Goal: Information Seeking & Learning: Check status

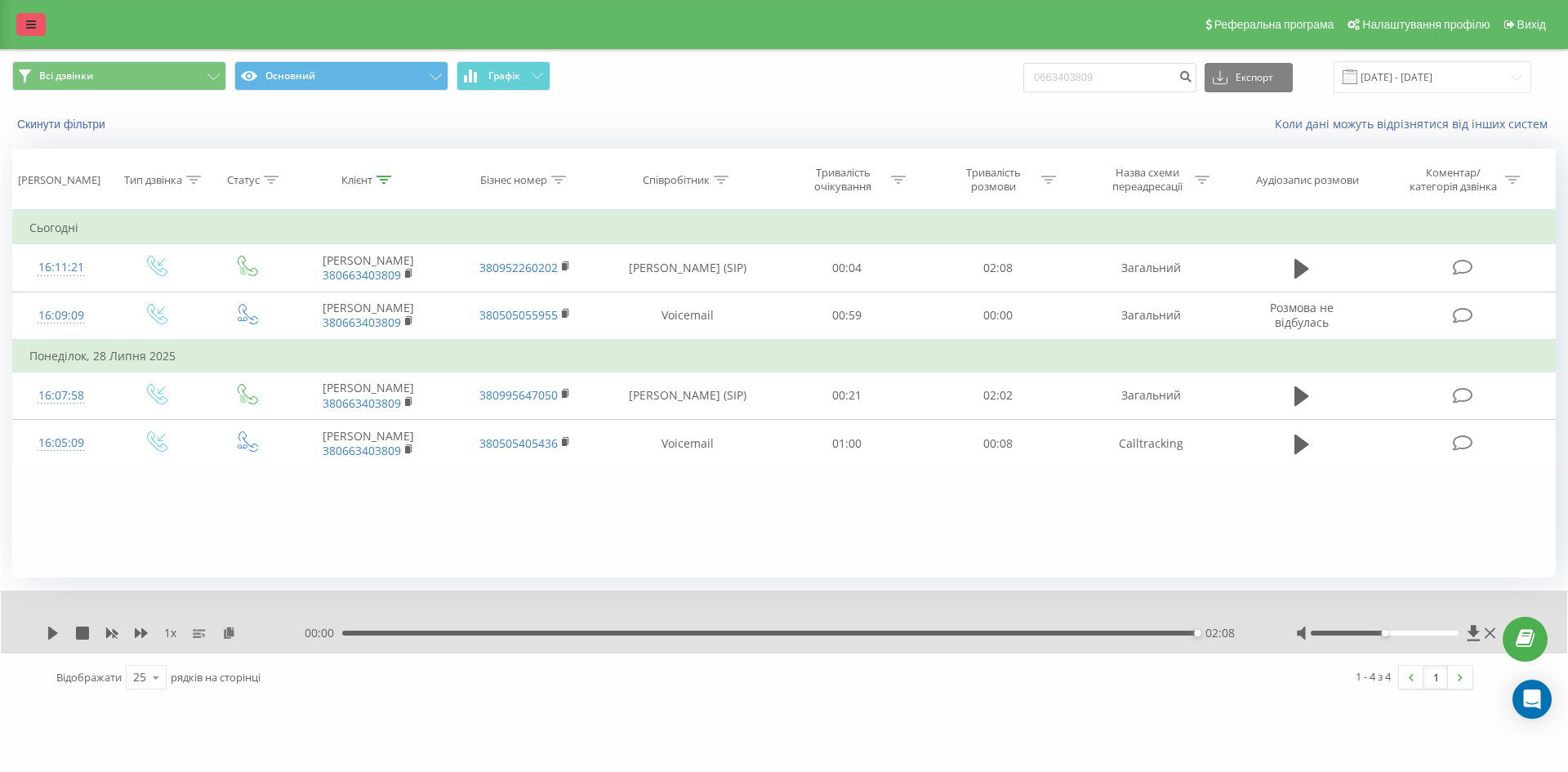
click at [21, 28] on link at bounding box center [31, 25] width 30 height 23
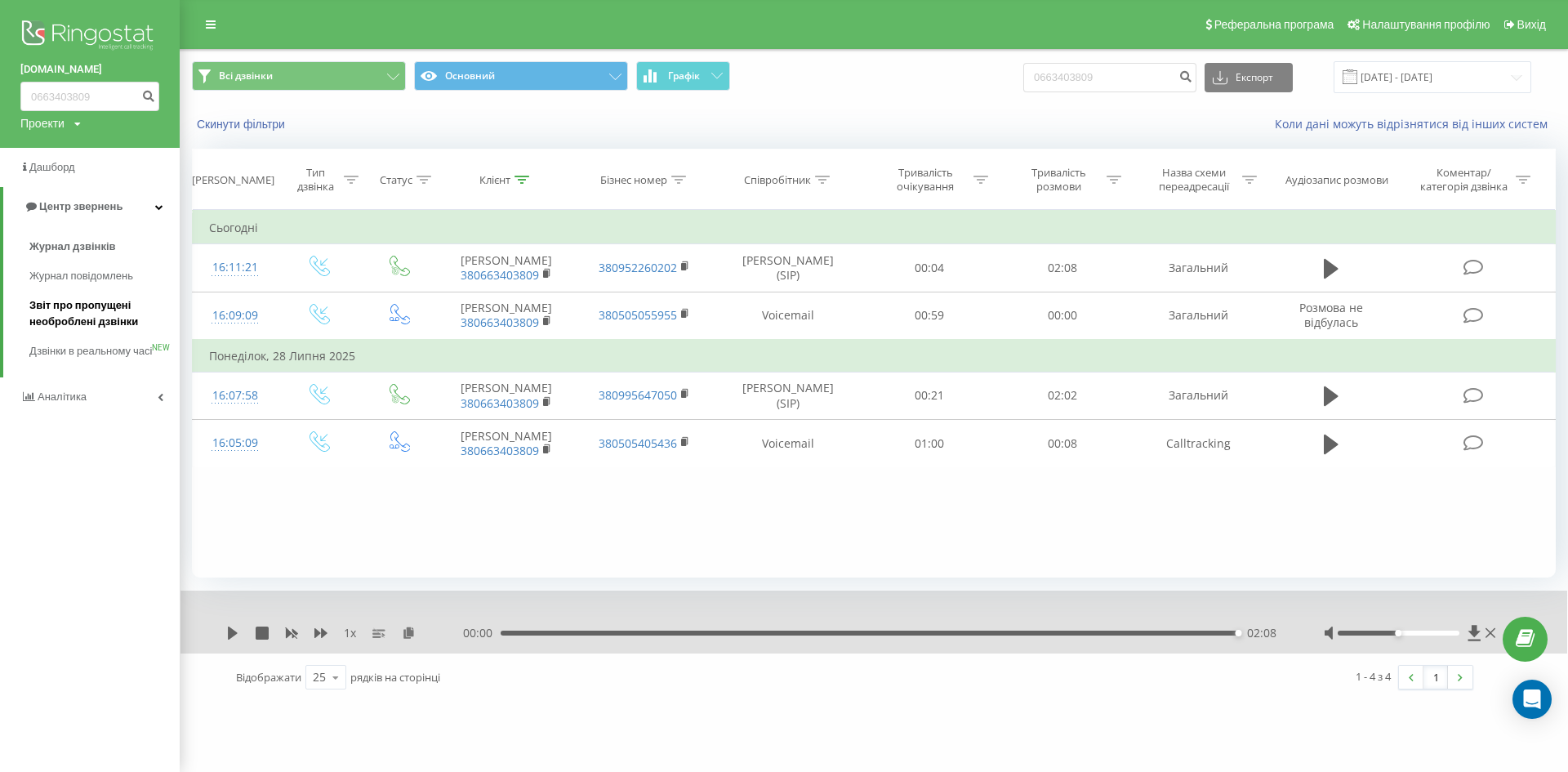
click at [100, 309] on span "Звіт про пропущені необроблені дзвінки" at bounding box center [100, 314] width 142 height 33
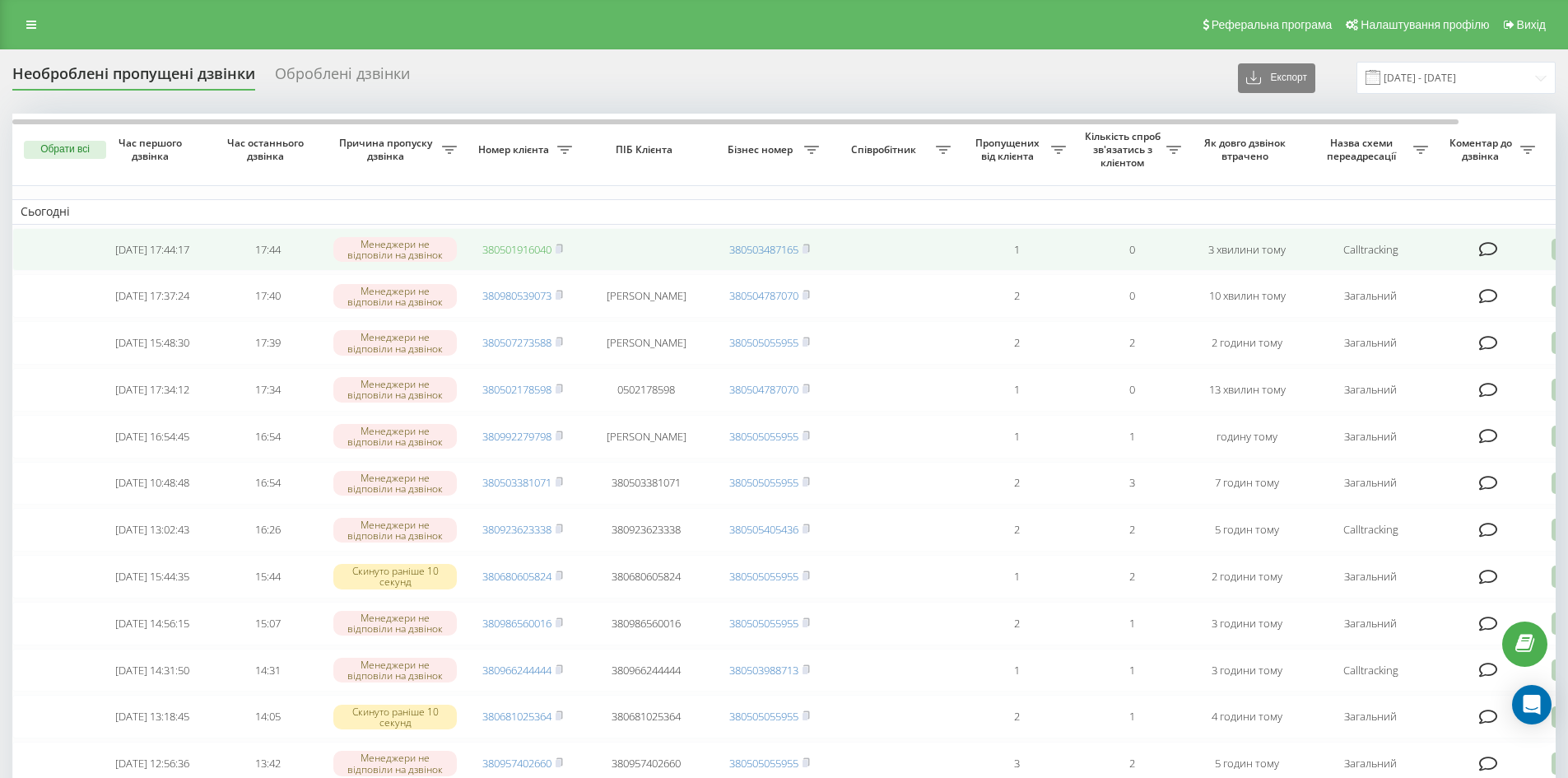
click at [524, 249] on link "380501916040" at bounding box center [517, 250] width 69 height 15
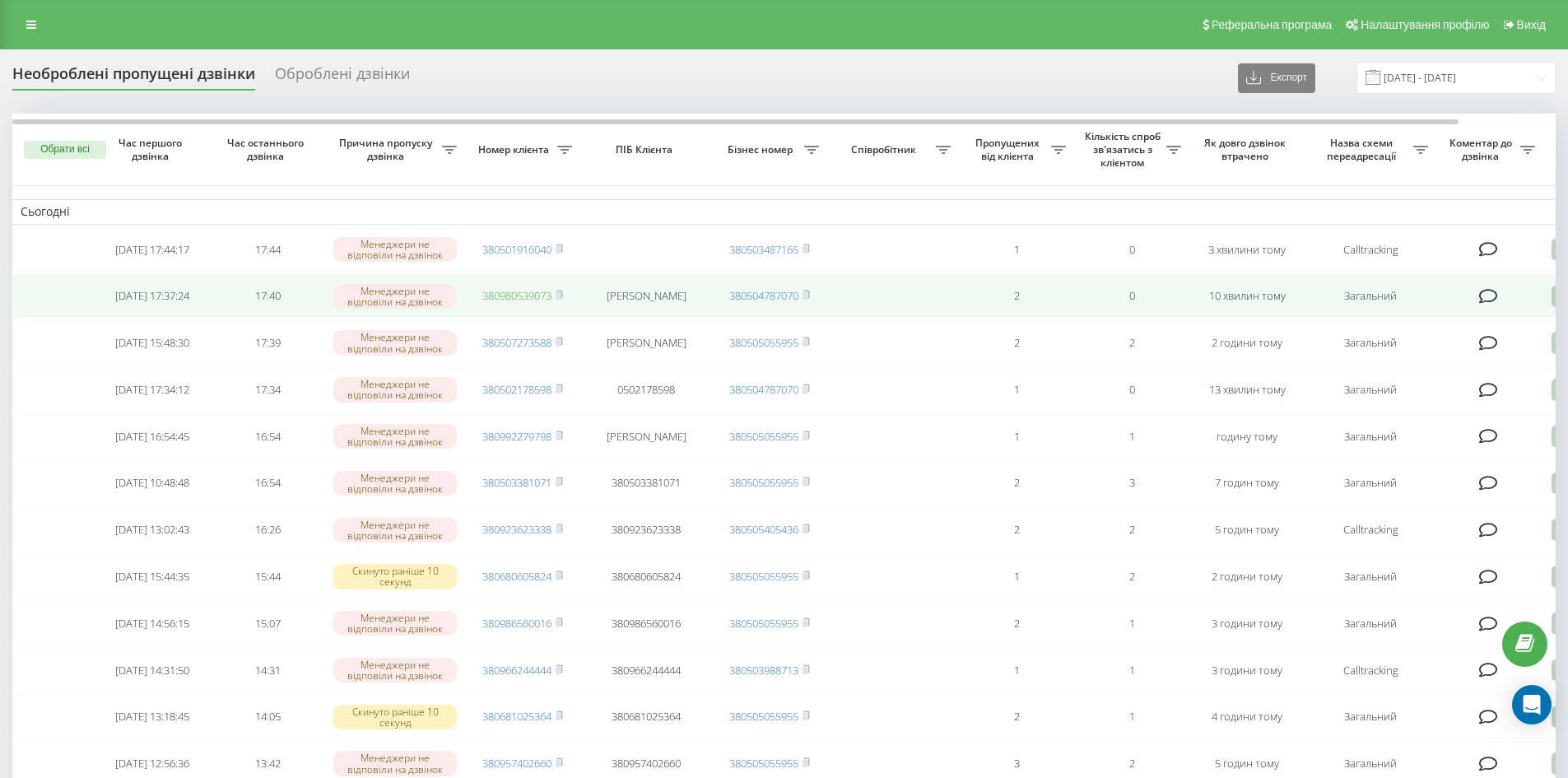
click at [504, 303] on link "380980539073" at bounding box center [517, 295] width 69 height 15
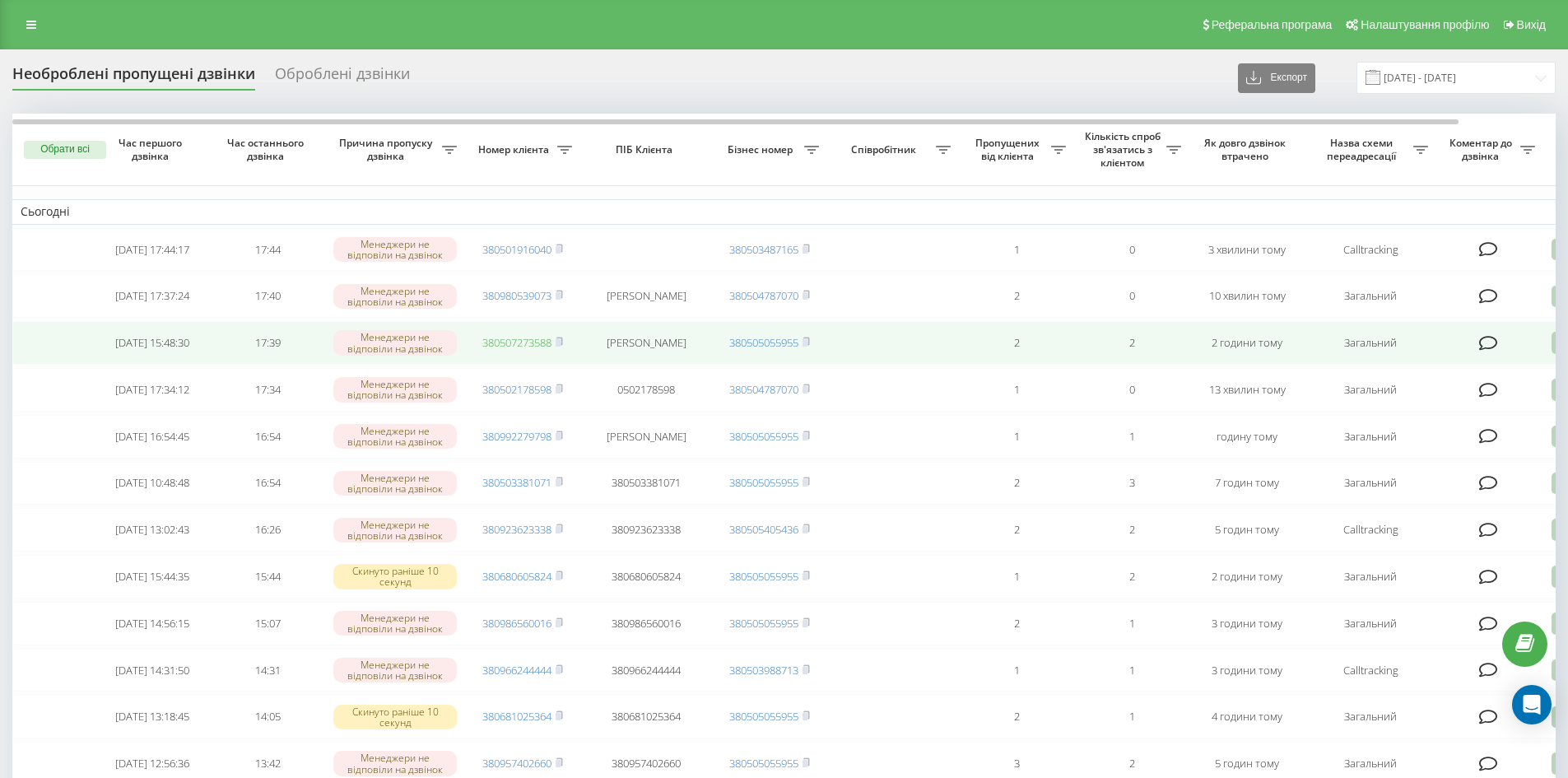
click at [529, 345] on link "380507273588" at bounding box center [517, 343] width 69 height 15
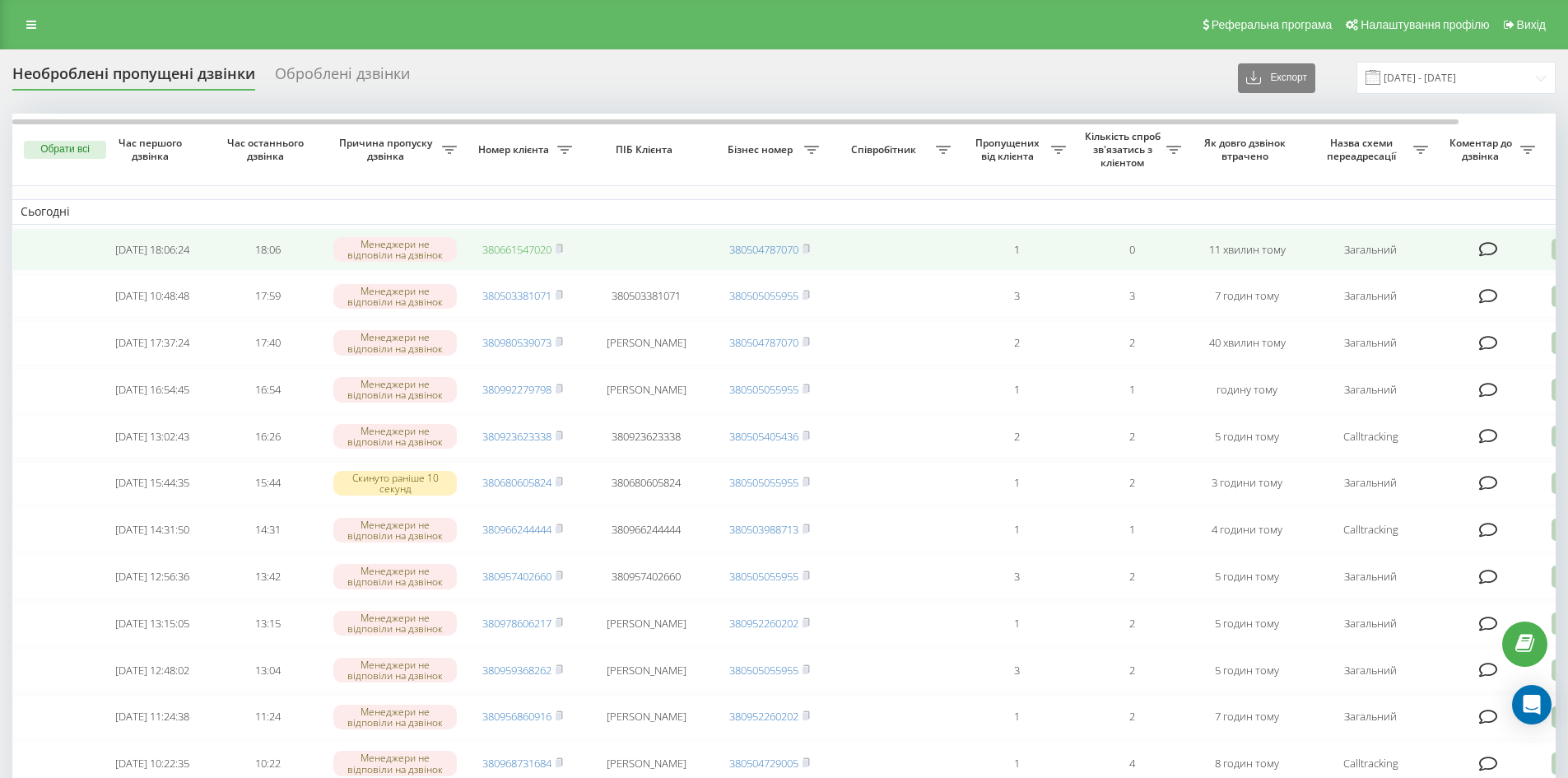
click at [503, 246] on link "380661547020" at bounding box center [517, 250] width 69 height 15
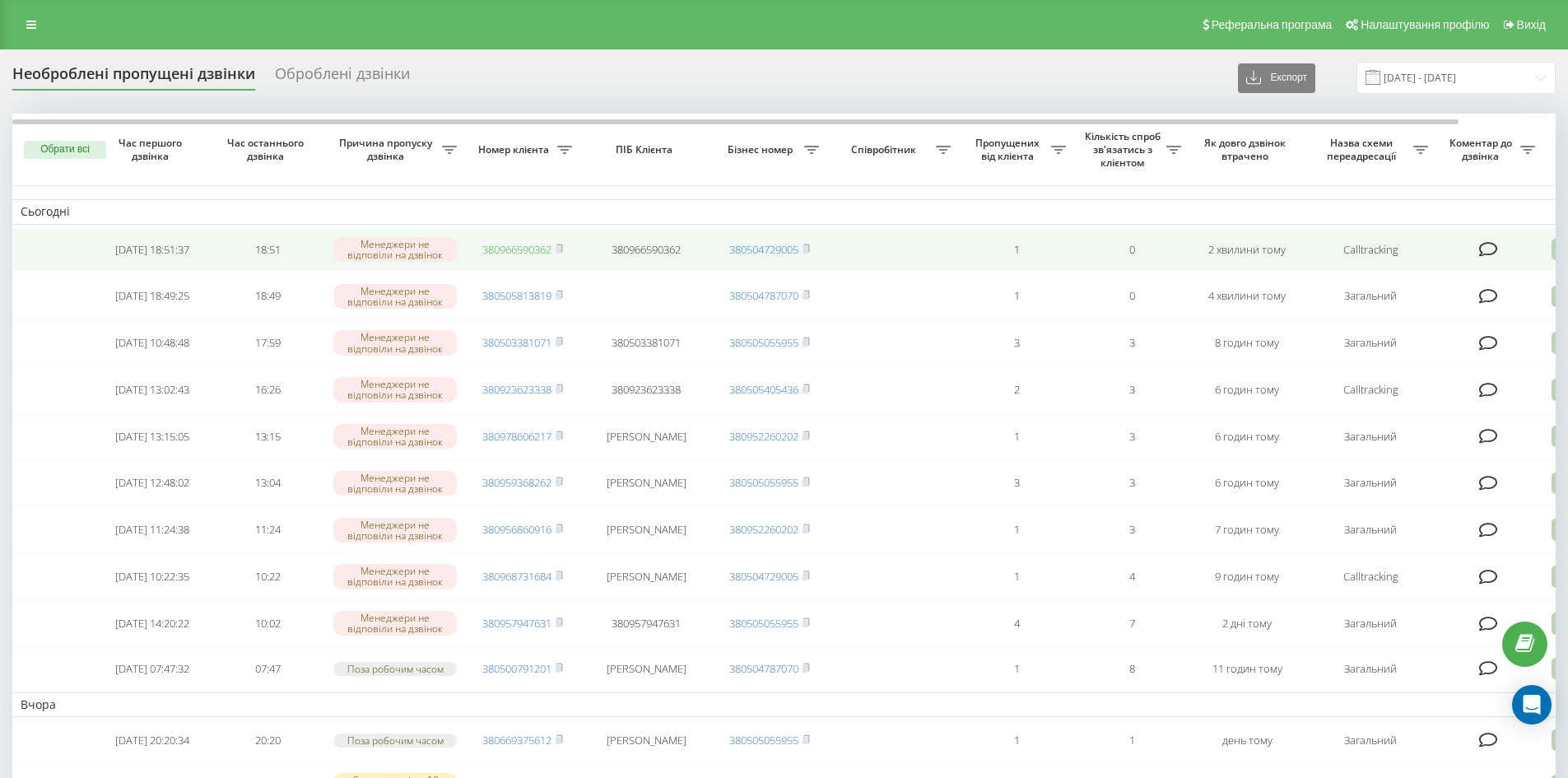
click at [537, 252] on link "380966590362" at bounding box center [517, 250] width 69 height 15
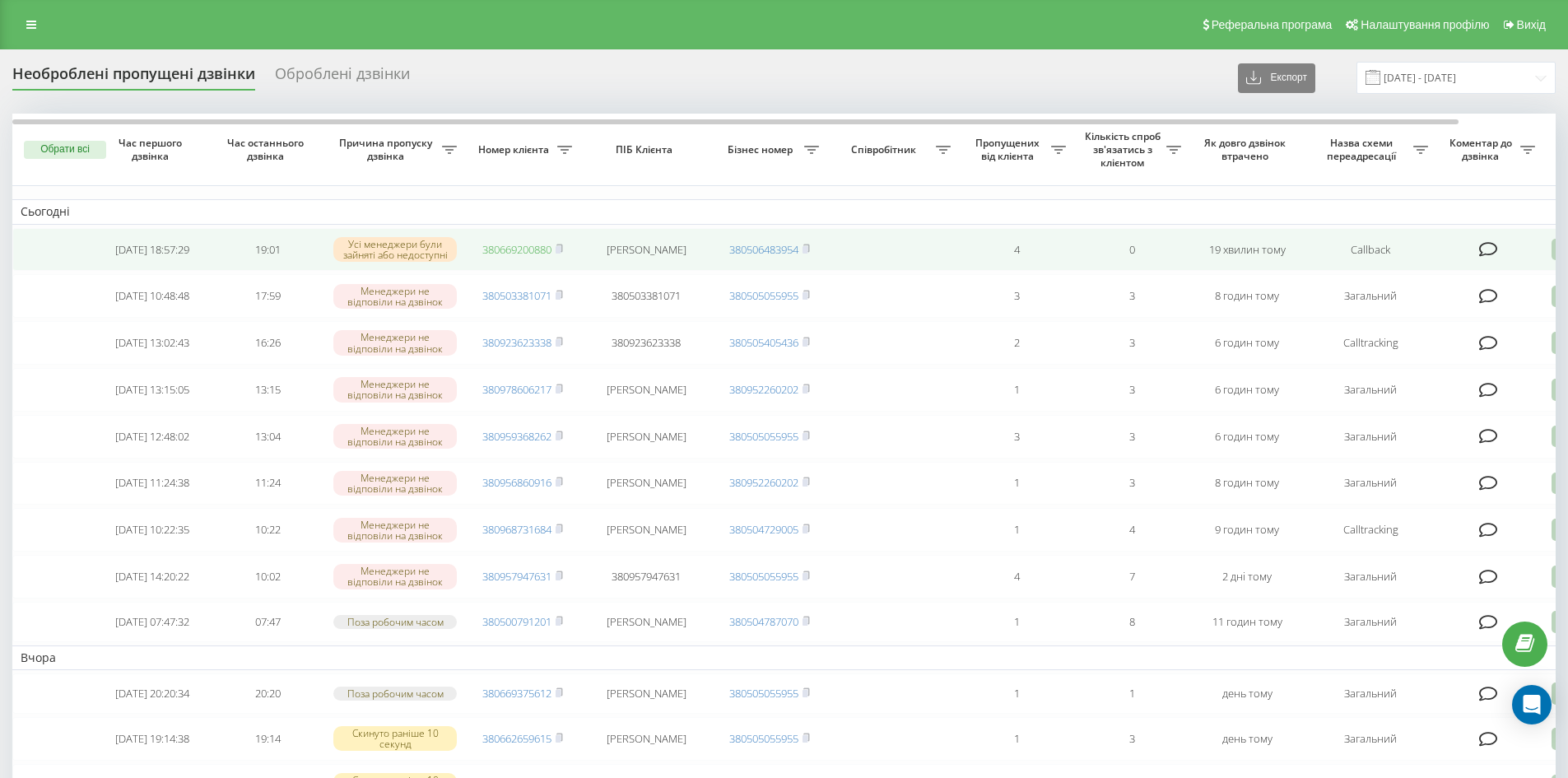
click at [506, 251] on link "380669200880" at bounding box center [517, 250] width 69 height 15
click at [527, 247] on link "380954730369" at bounding box center [517, 250] width 69 height 15
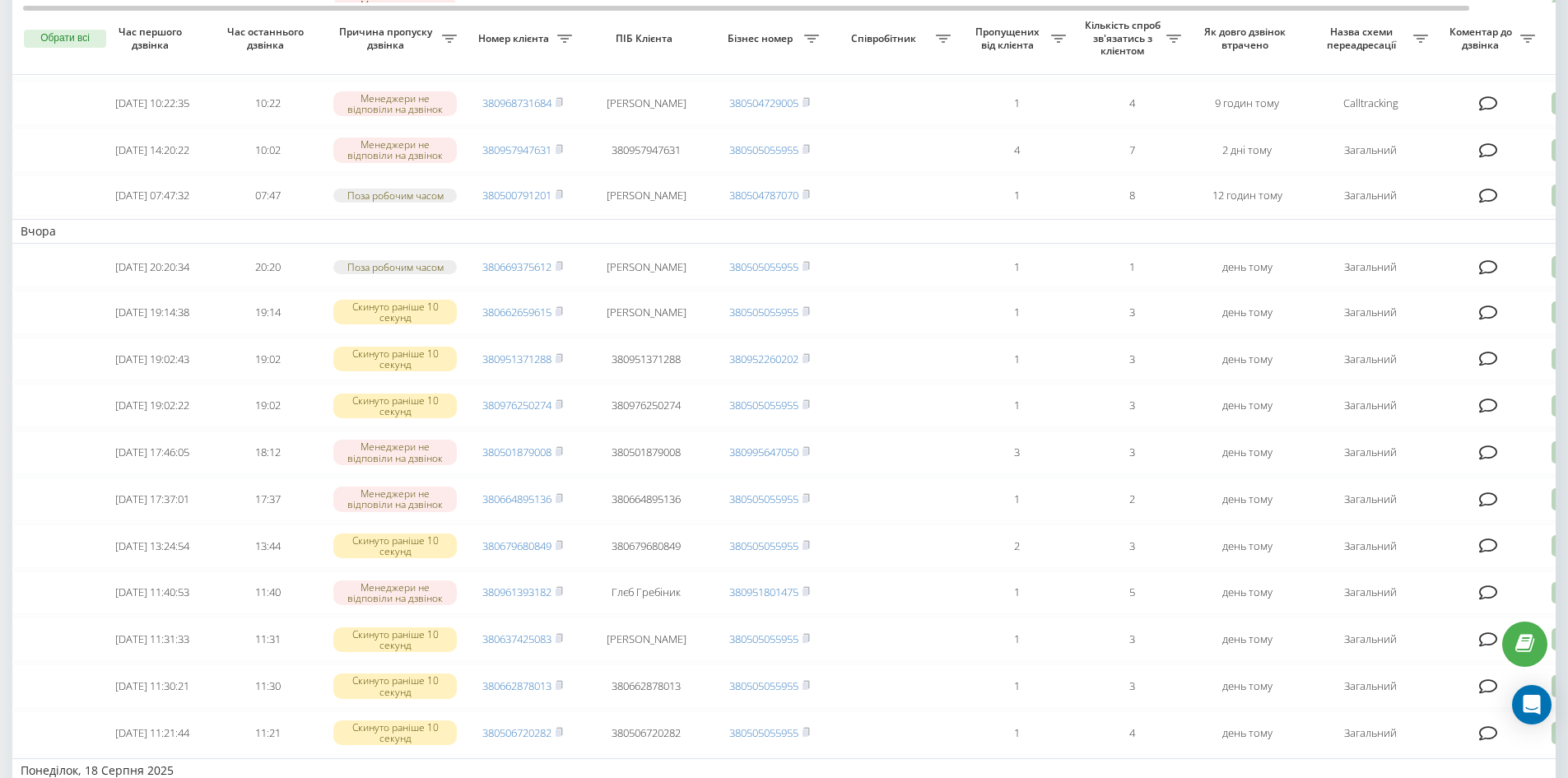
scroll to position [15, 0]
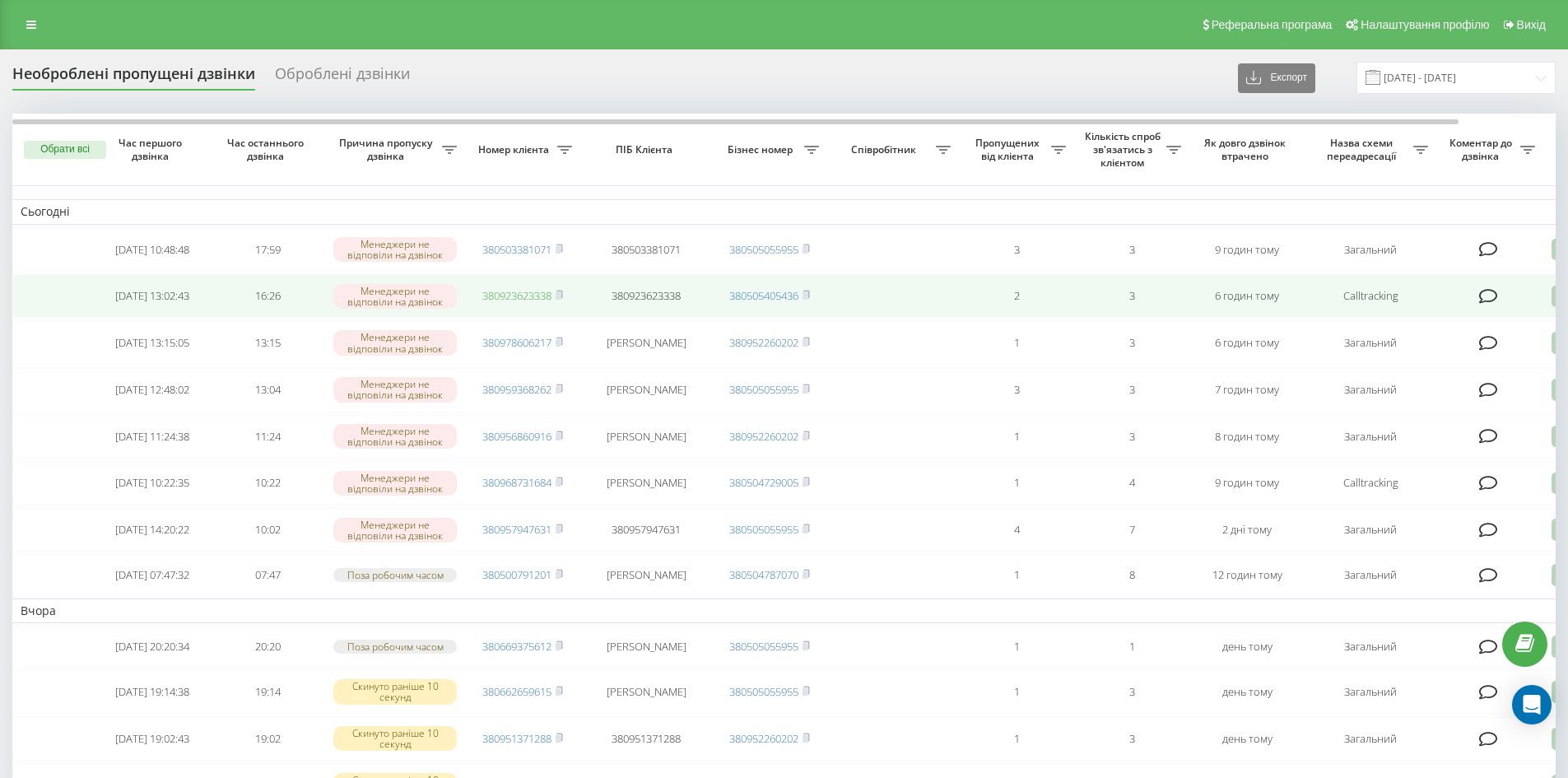
click at [535, 294] on link "380923623338" at bounding box center [517, 295] width 69 height 15
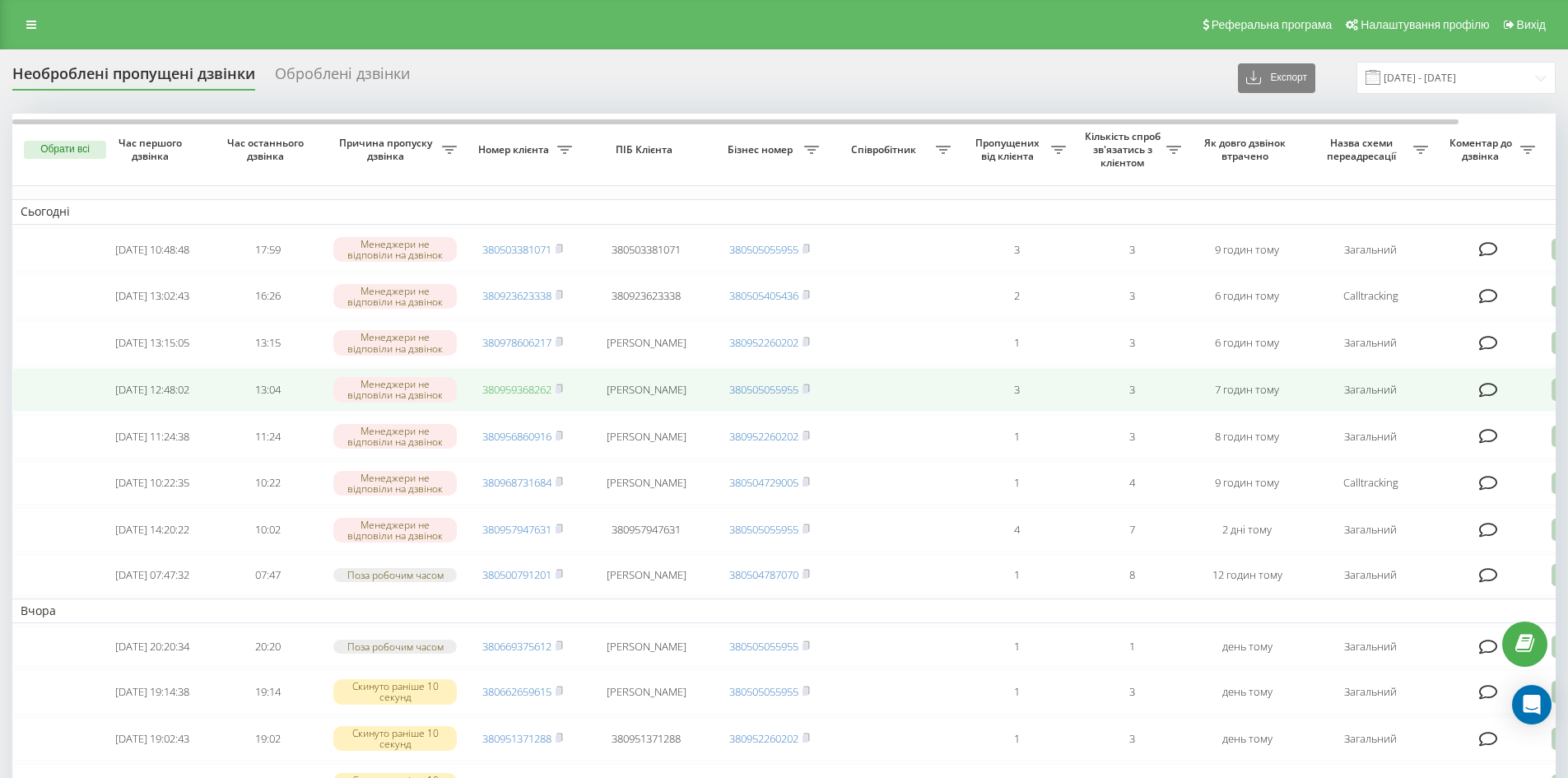
click at [530, 397] on link "380959368262" at bounding box center [517, 390] width 69 height 15
